Goal: Task Accomplishment & Management: Manage account settings

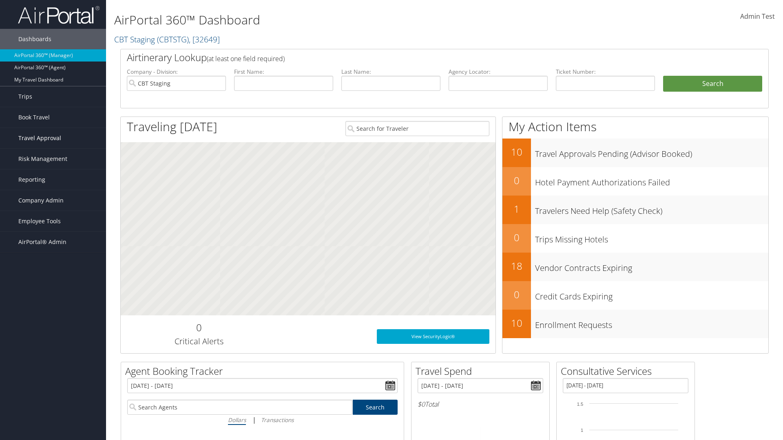
click at [53, 138] on span "Travel Approval" at bounding box center [39, 138] width 43 height 20
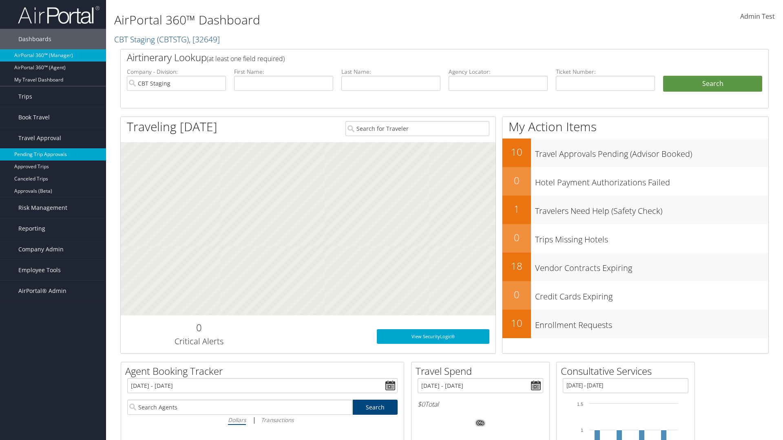
click at [53, 155] on link "Pending Trip Approvals" at bounding box center [53, 154] width 106 height 12
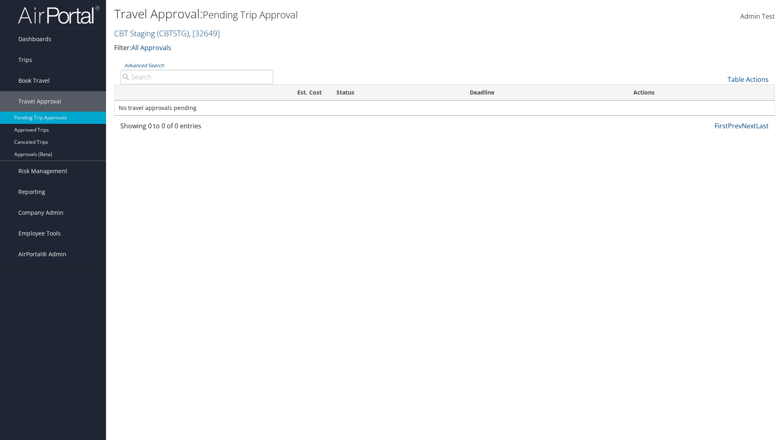
click at [135, 33] on link "CBT Staging ( CBTSTG ) , [ 32649 ]" at bounding box center [167, 33] width 106 height 11
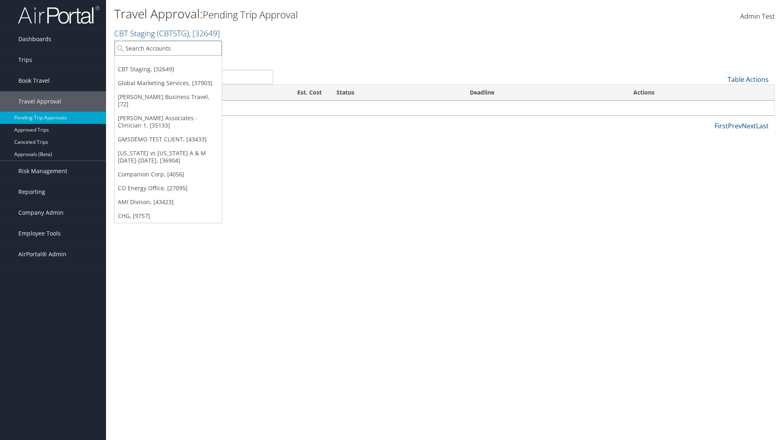
click at [168, 48] on input "search" at bounding box center [168, 48] width 107 height 15
type input "Global Marketing Services"
click at [176, 71] on div "Account" at bounding box center [175, 70] width 131 height 7
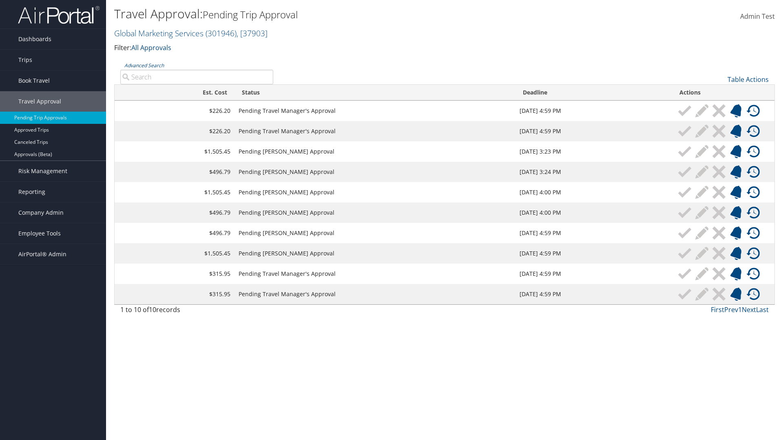
click at [197, 77] on input "Advanced Search" at bounding box center [196, 77] width 153 height 15
type input "Denver"
